Goal: Information Seeking & Learning: Learn about a topic

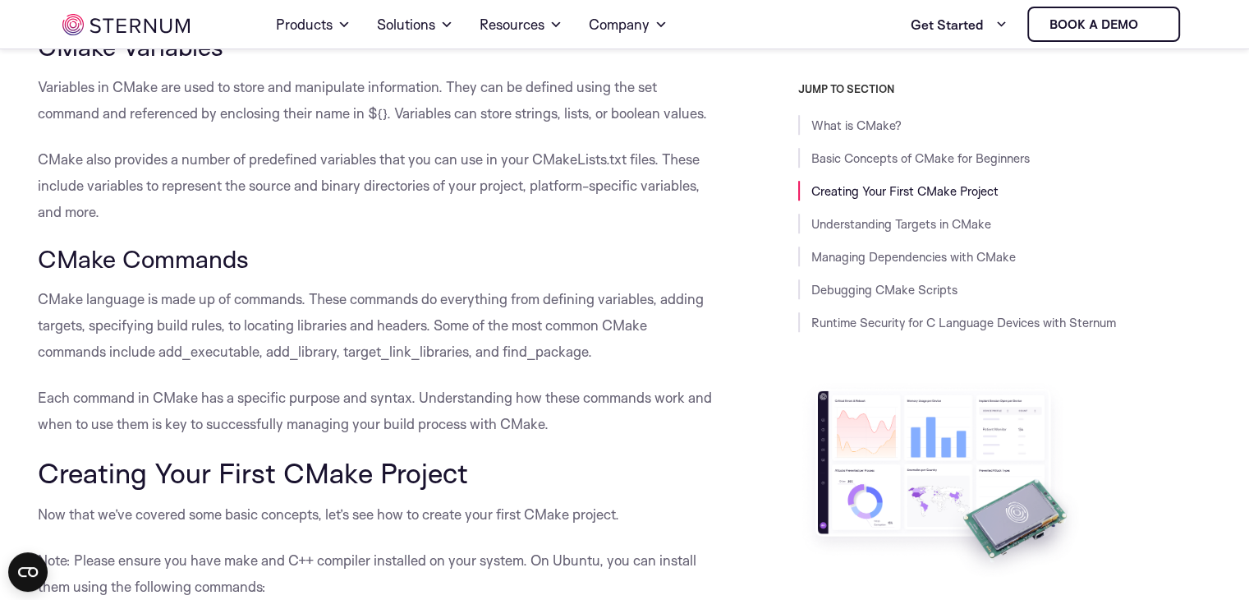
scroll to position [1150, 0]
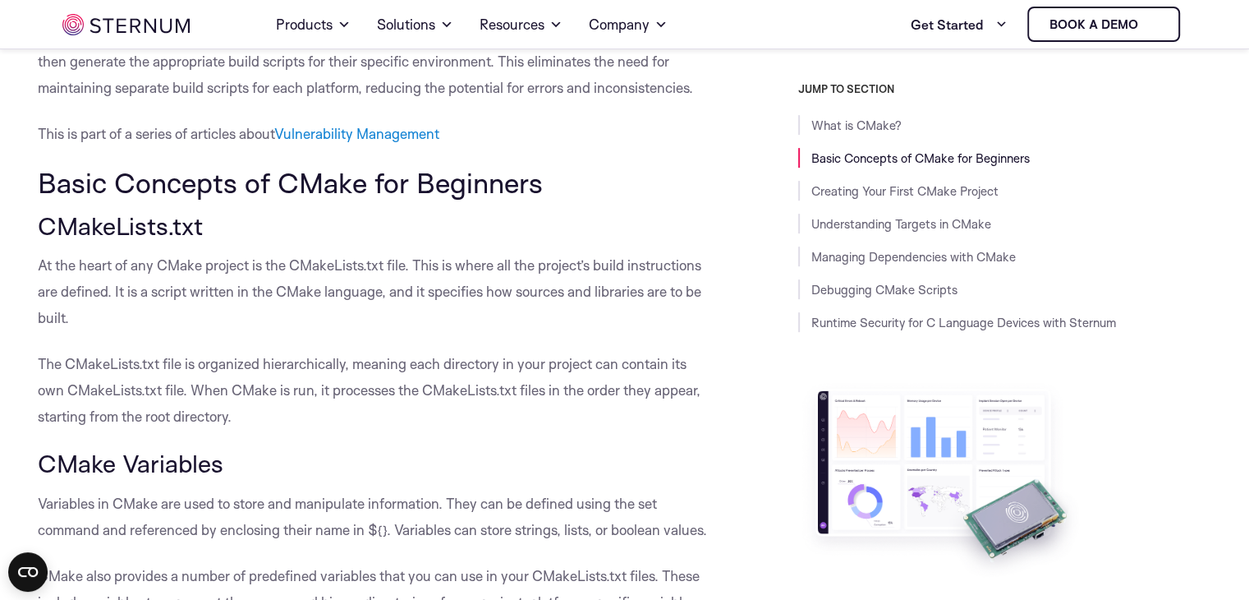
scroll to position [573, 0]
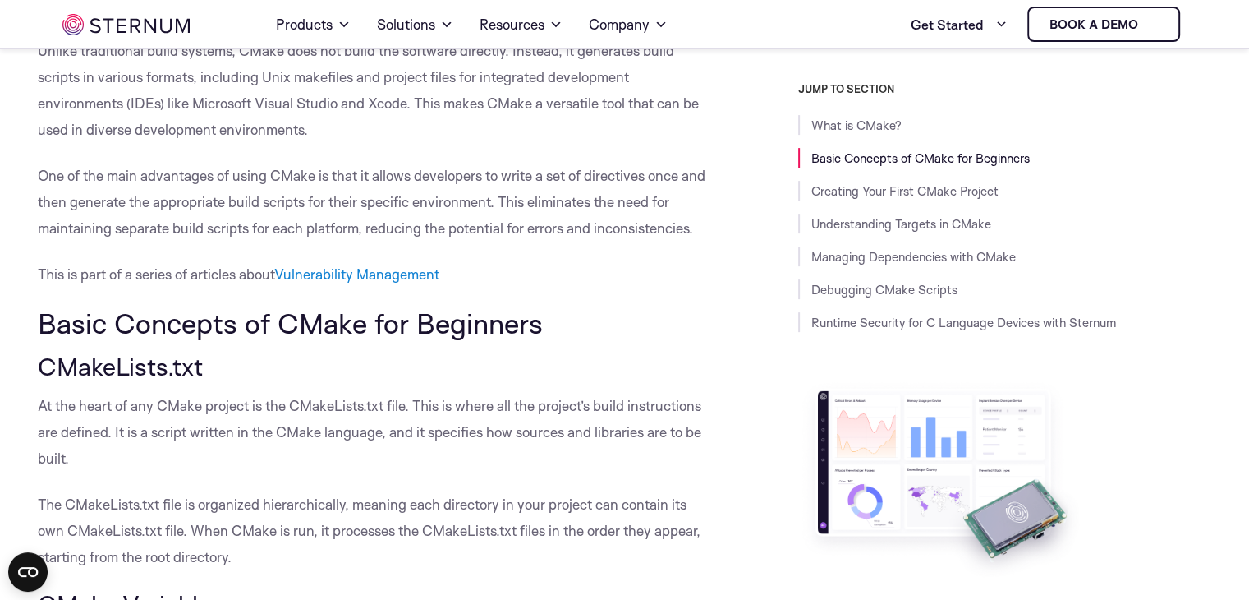
click at [322, 193] on p "One of the main advantages of using CMake is that it allows developers to write…" at bounding box center [377, 202] width 679 height 79
click at [490, 213] on p "One of the main advantages of using CMake is that it allows developers to write…" at bounding box center [377, 202] width 679 height 79
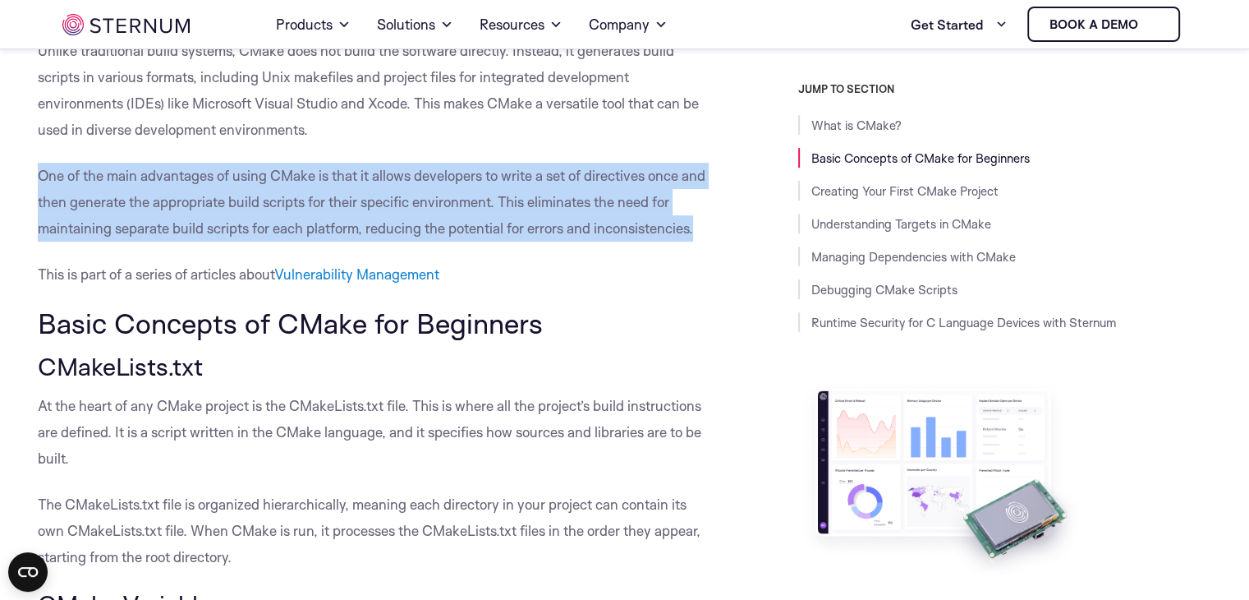
click at [490, 213] on p "One of the main advantages of using CMake is that it allows developers to write…" at bounding box center [377, 202] width 679 height 79
